Goal: Information Seeking & Learning: Check status

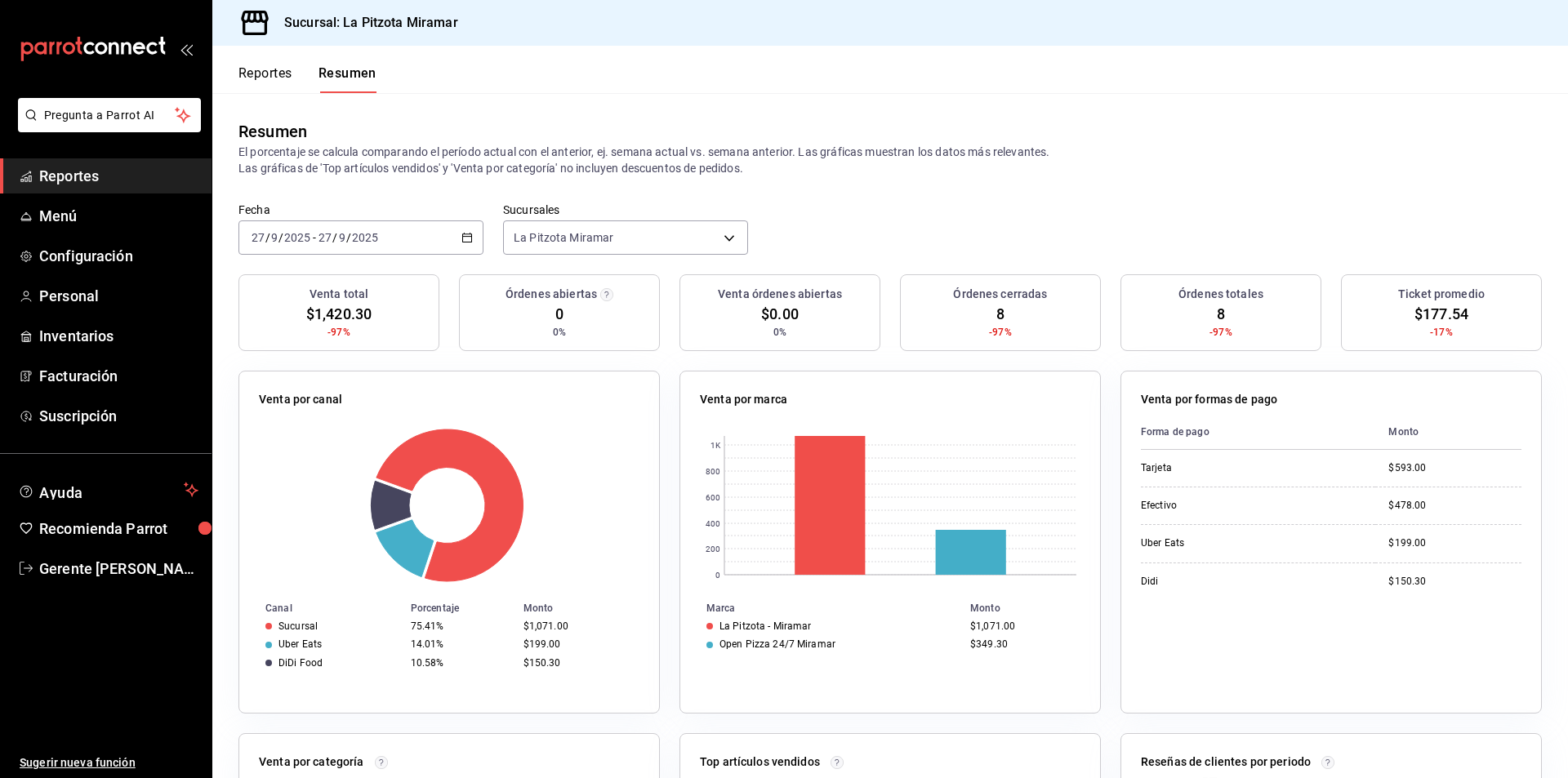
click at [123, 169] on span "Reportes" at bounding box center [119, 176] width 159 height 22
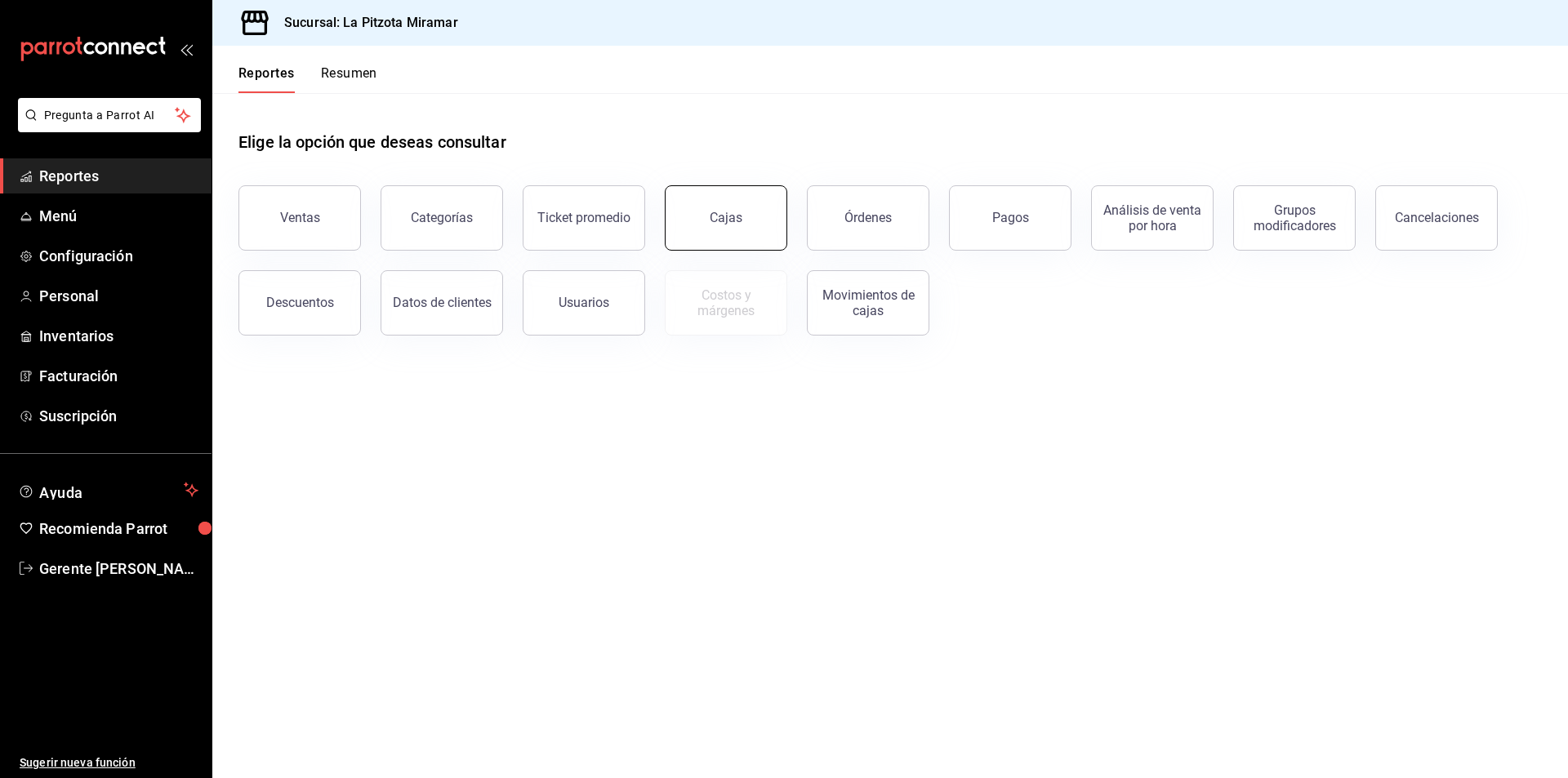
click at [690, 214] on link "Cajas" at bounding box center [726, 218] width 123 height 66
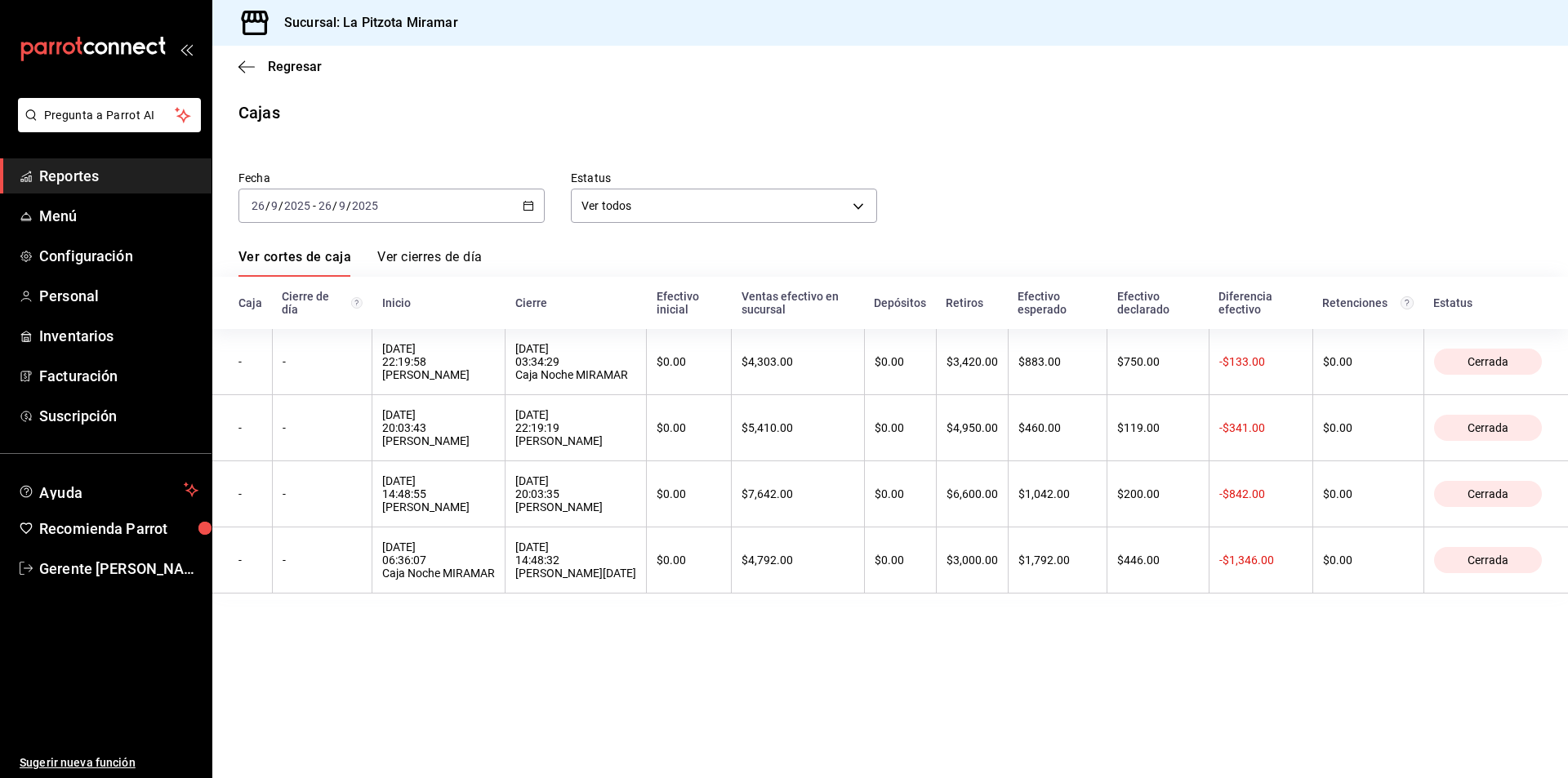
click at [526, 204] on icon "button" at bounding box center [528, 206] width 12 height 12
click at [273, 238] on li "Hoy" at bounding box center [316, 256] width 153 height 37
click at [475, 198] on div "[DATE] [DATE] - [DATE] [DATE]" at bounding box center [392, 205] width 306 height 34
click at [334, 267] on li "Hoy" at bounding box center [316, 256] width 153 height 37
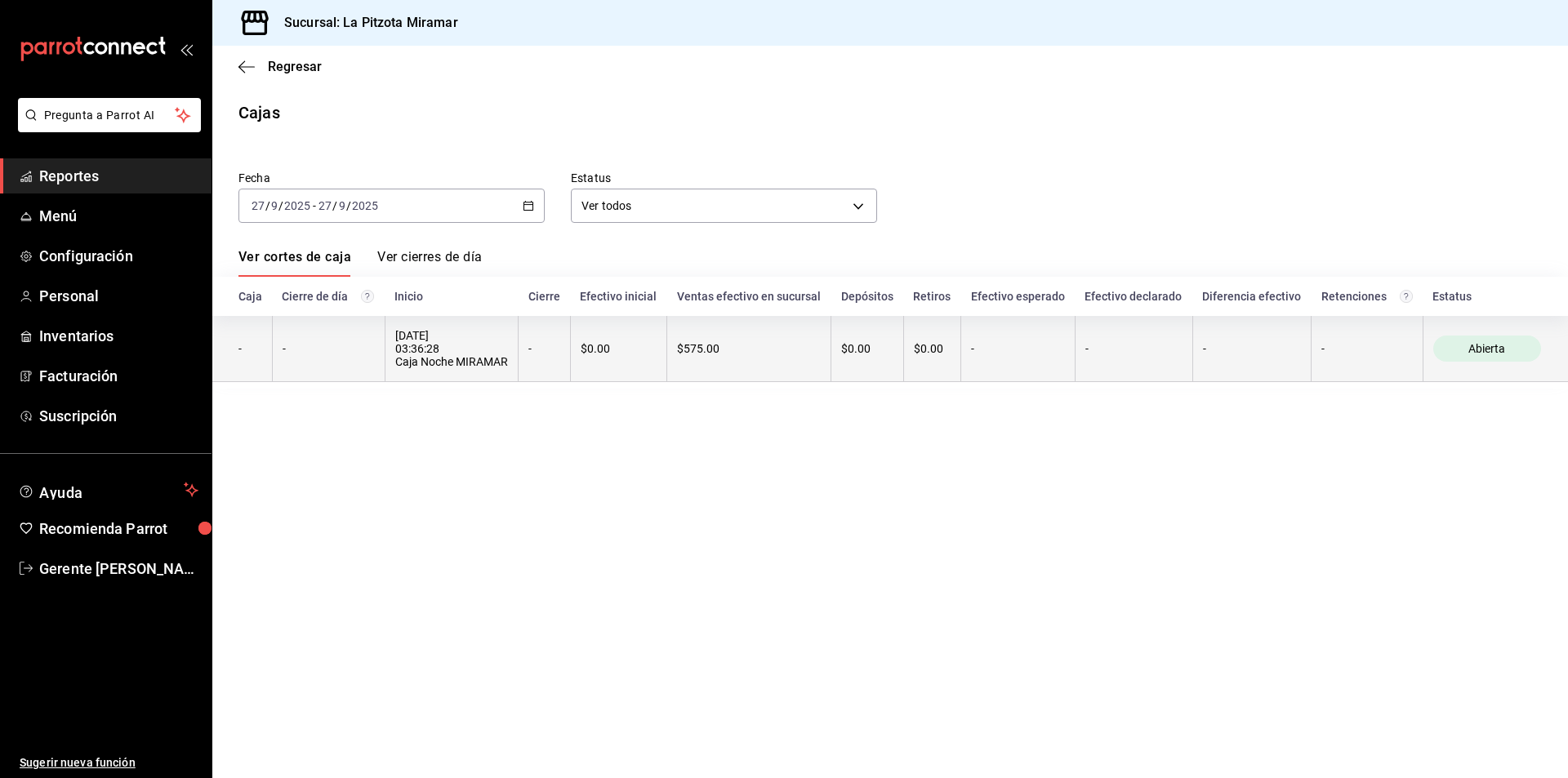
click at [438, 327] on th "[DATE] 03:36:28 Caja Noche MIRAMAR" at bounding box center [451, 349] width 134 height 66
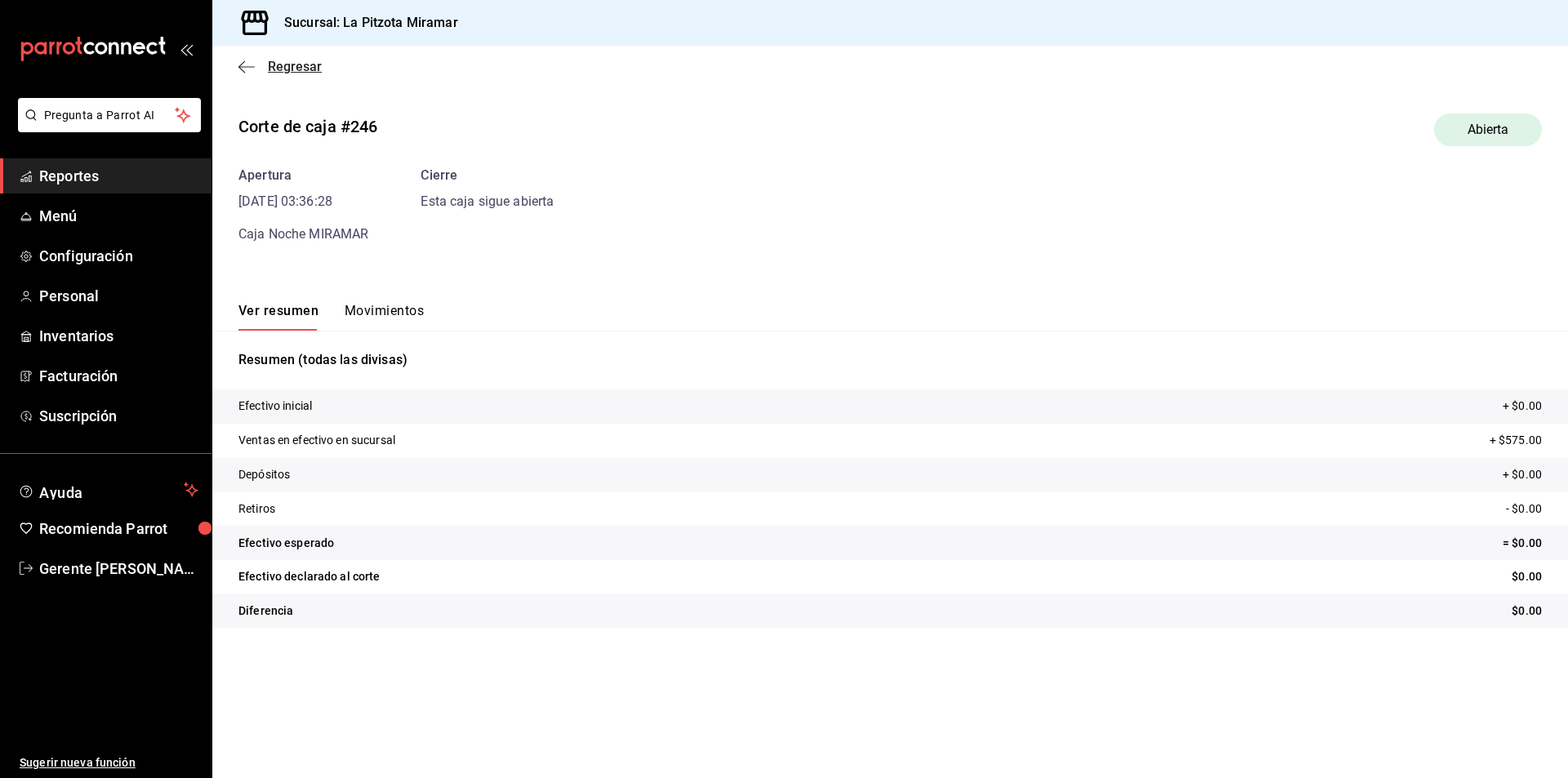
click at [241, 71] on icon "button" at bounding box center [246, 66] width 16 height 14
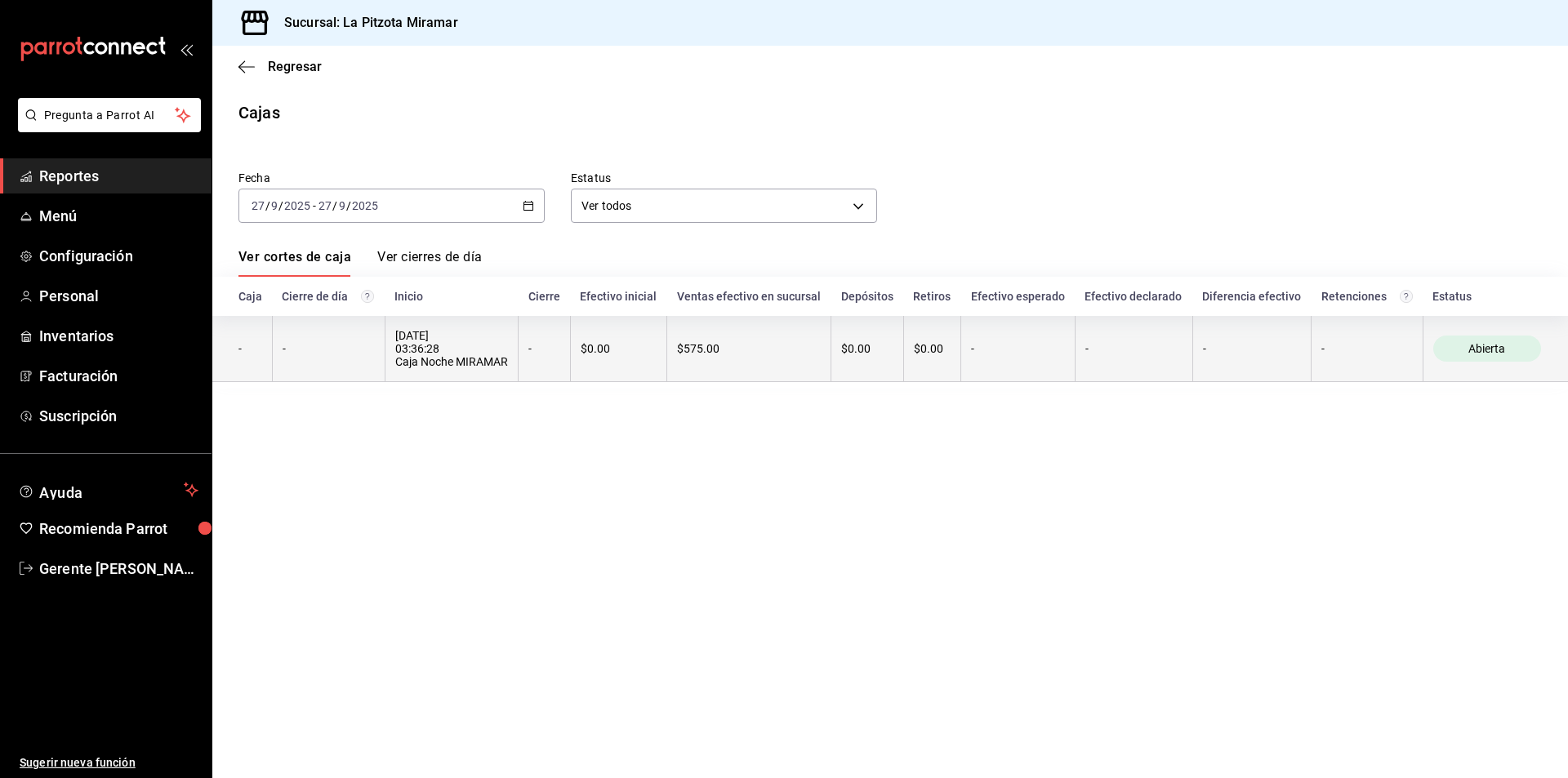
click at [680, 363] on th "$575.00" at bounding box center [749, 349] width 164 height 66
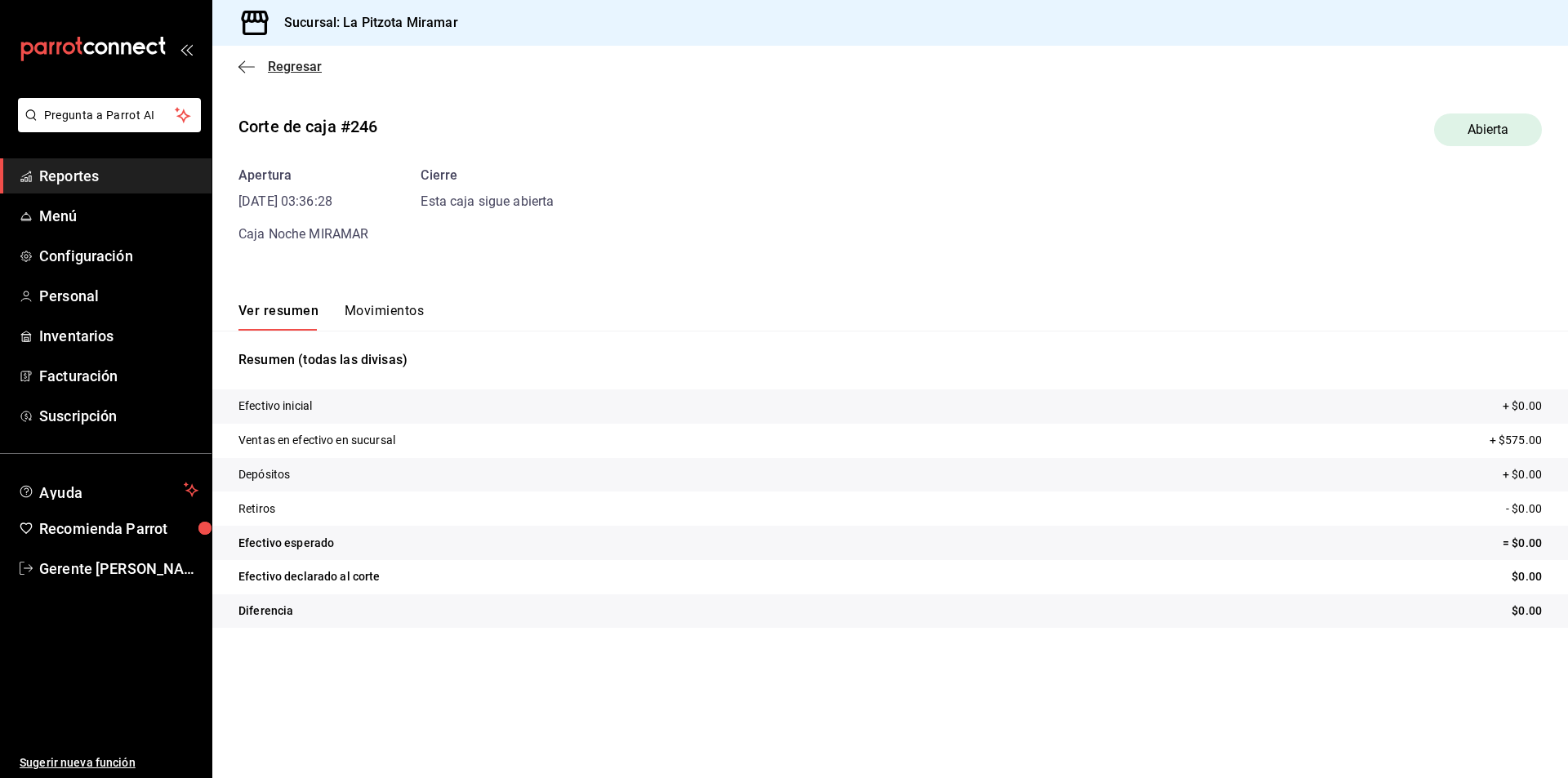
click at [241, 71] on icon "button" at bounding box center [246, 66] width 16 height 14
